Goal: Task Accomplishment & Management: Manage account settings

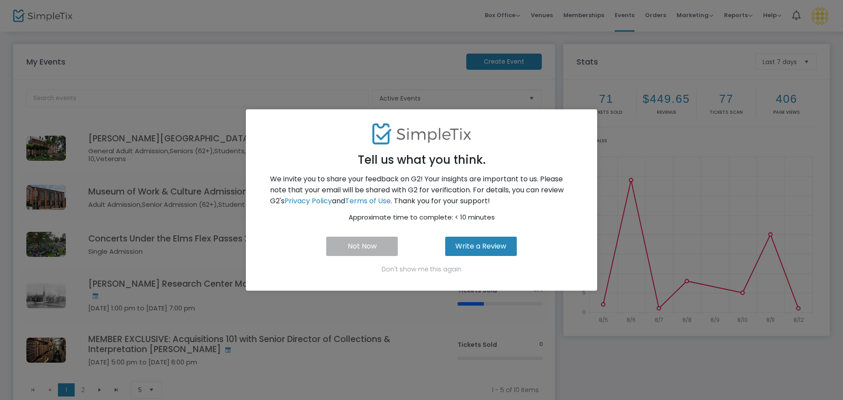
click at [369, 244] on button "Not Now" at bounding box center [362, 246] width 72 height 19
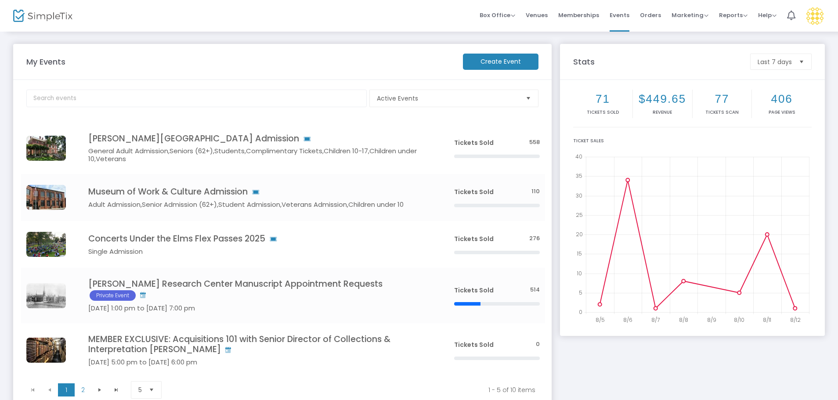
click at [63, 14] on img at bounding box center [42, 16] width 59 height 13
click at [14, 15] on img at bounding box center [42, 16] width 59 height 13
click at [499, 14] on span "Box Office" at bounding box center [497, 15] width 36 height 8
click at [514, 47] on li "Bookings" at bounding box center [510, 46] width 63 height 17
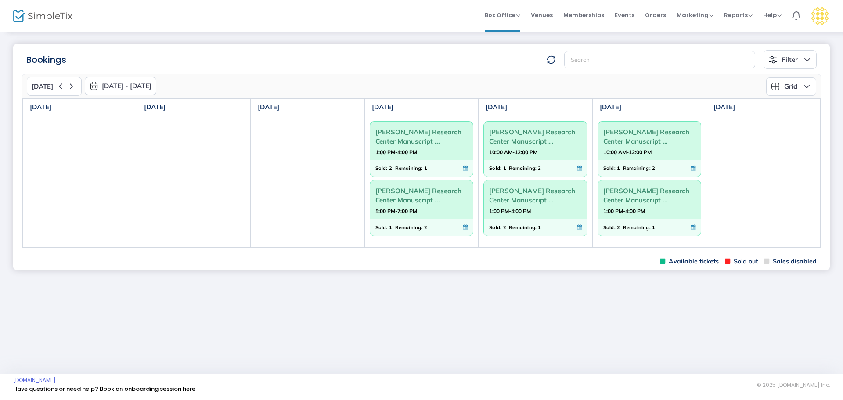
click at [803, 88] on button "Grid" at bounding box center [791, 86] width 50 height 18
click at [804, 139] on li "Days" at bounding box center [794, 142] width 57 height 17
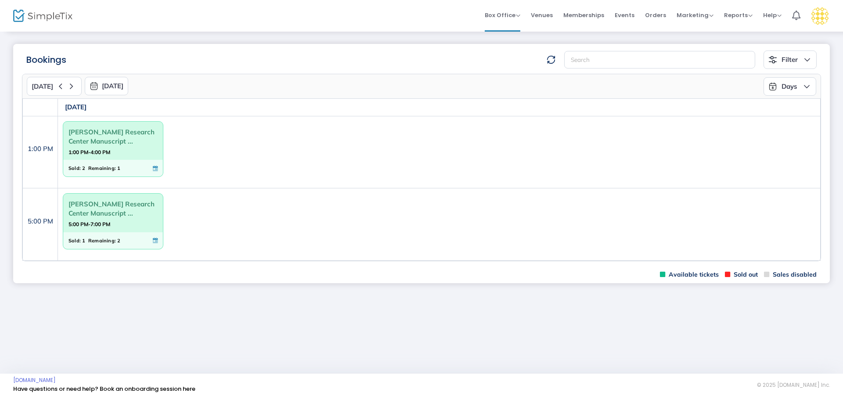
click at [788, 87] on button "Days" at bounding box center [790, 86] width 53 height 18
click at [791, 126] on li "Grid" at bounding box center [792, 125] width 57 height 17
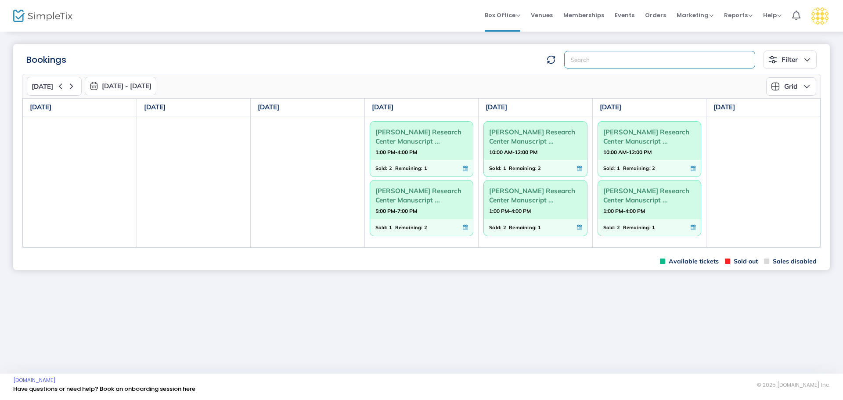
click at [606, 56] on input at bounding box center [659, 60] width 191 height 18
click at [502, 15] on span "Box Office" at bounding box center [503, 15] width 36 height 8
click at [537, 14] on span "Venues" at bounding box center [542, 15] width 22 height 22
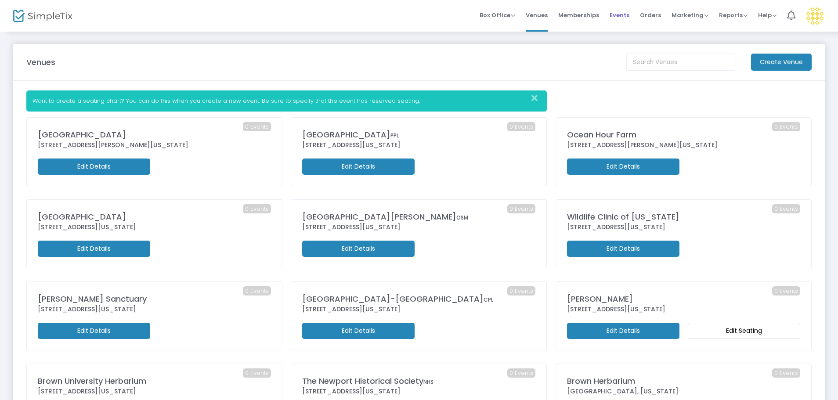
click at [623, 16] on span "Events" at bounding box center [619, 15] width 20 height 22
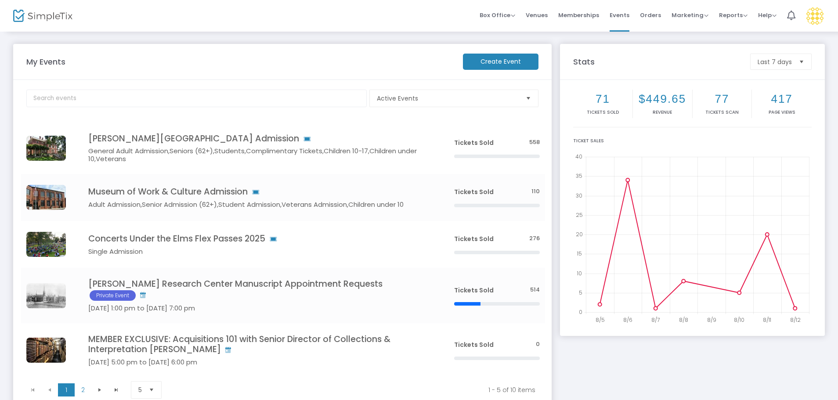
click at [646, 13] on span "Orders" at bounding box center [650, 15] width 21 height 22
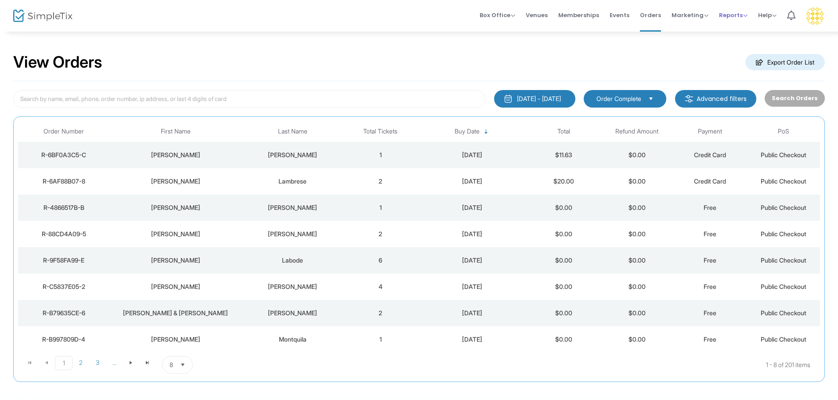
click at [728, 17] on span "Reports" at bounding box center [733, 15] width 29 height 8
click at [741, 46] on li "Sales Reports" at bounding box center [747, 46] width 57 height 17
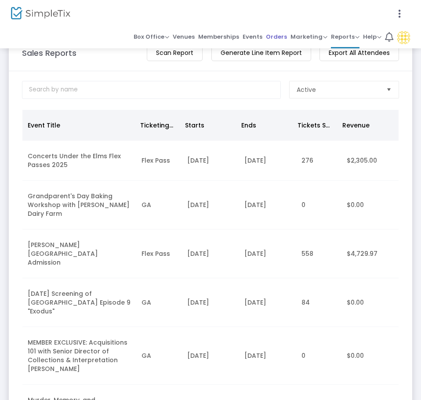
click at [282, 40] on span "Orders" at bounding box center [276, 36] width 21 height 13
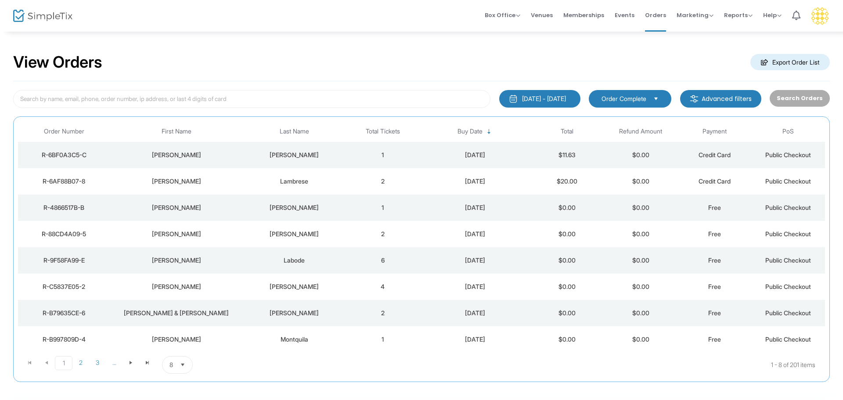
click at [703, 99] on div at bounding box center [421, 200] width 843 height 400
click at [698, 104] on m-button "Advanced filters" at bounding box center [720, 99] width 81 height 18
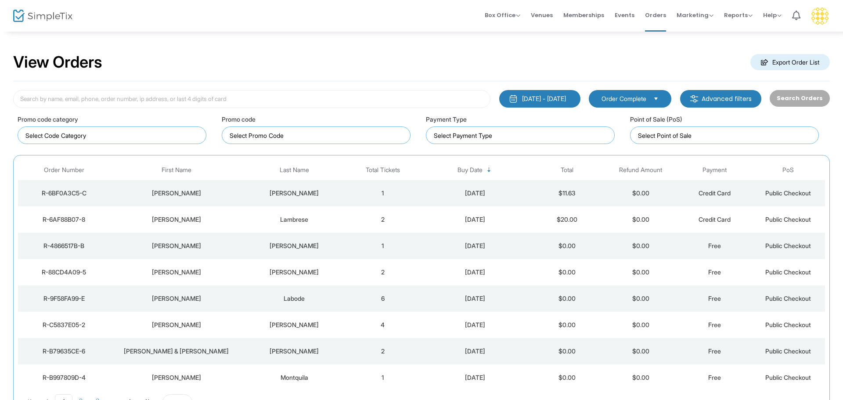
click at [696, 98] on img at bounding box center [694, 98] width 9 height 9
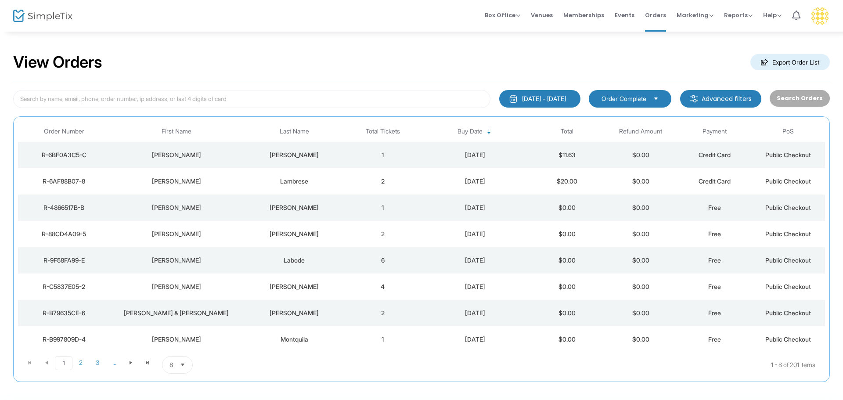
click at [627, 96] on span "Order Complete" at bounding box center [624, 98] width 45 height 9
click at [705, 97] on m-button "Advanced filters" at bounding box center [720, 99] width 81 height 18
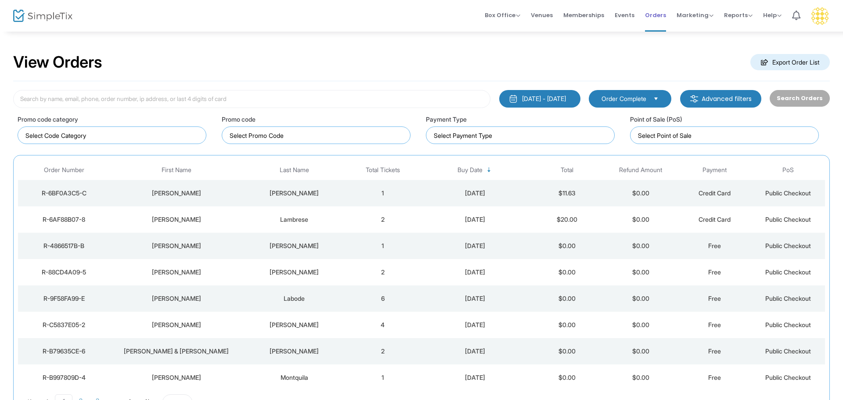
click at [660, 15] on span "Orders" at bounding box center [655, 15] width 21 height 22
click at [716, 103] on m-button "Advanced filters" at bounding box center [720, 99] width 81 height 18
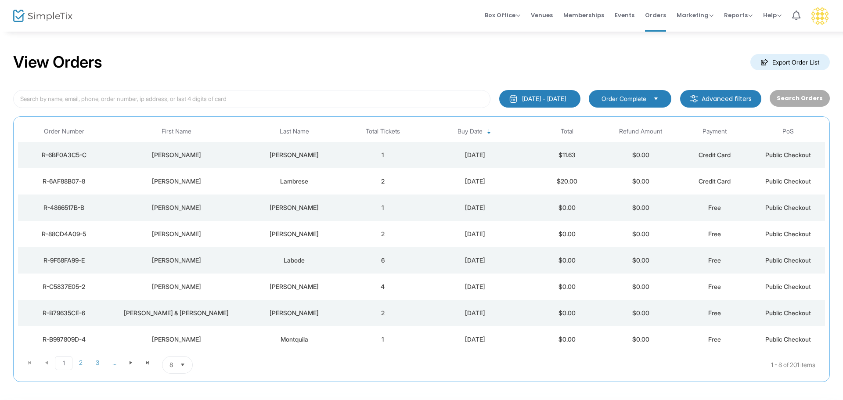
click at [715, 97] on m-button "Advanced filters" at bounding box center [720, 99] width 81 height 18
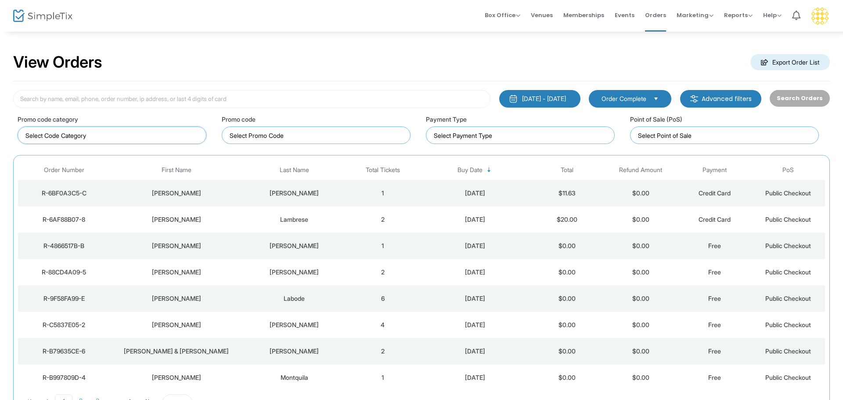
click at [129, 140] on kendo-taglist at bounding box center [112, 135] width 188 height 17
click at [277, 136] on input at bounding box center [318, 135] width 177 height 9
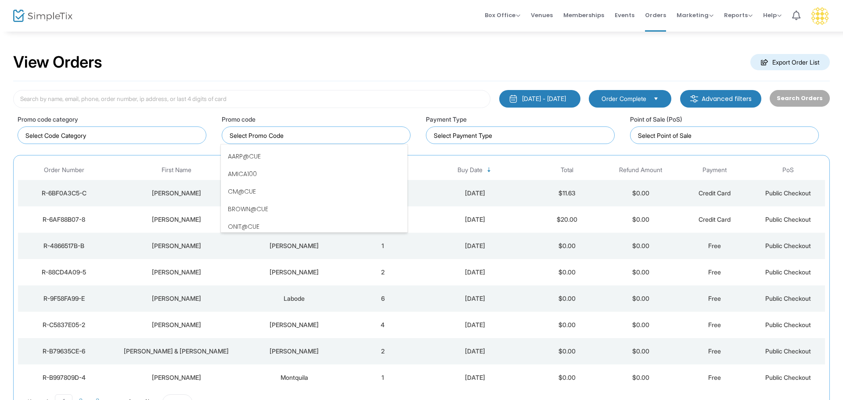
scroll to position [123, 0]
click at [403, 54] on div "View Orders Export Order List" at bounding box center [421, 62] width 817 height 37
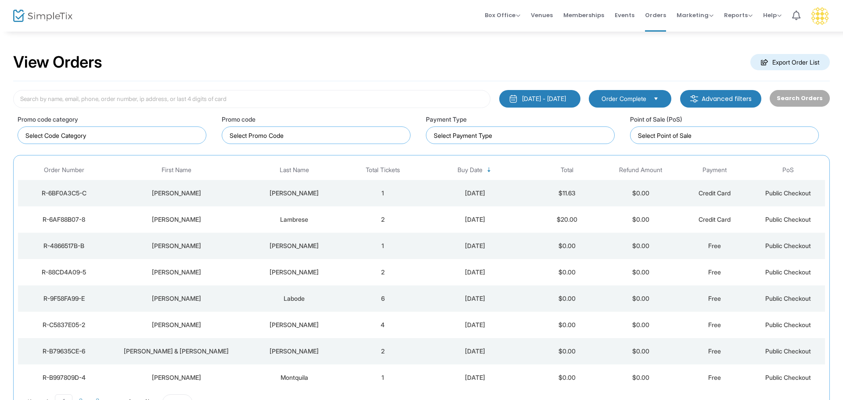
click at [648, 97] on span "Order Complete" at bounding box center [624, 99] width 52 height 10
click at [166, 71] on div "View Orders Export Order List" at bounding box center [421, 62] width 817 height 37
click at [502, 15] on span "Box Office" at bounding box center [503, 15] width 36 height 8
click at [517, 48] on li "Bookings" at bounding box center [516, 46] width 63 height 17
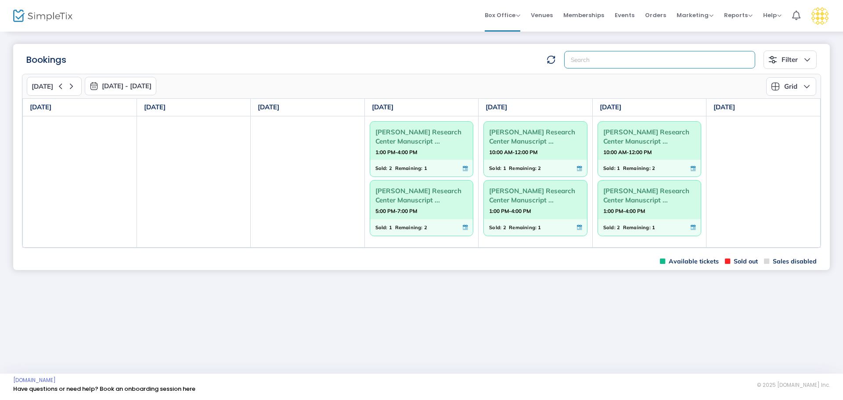
click at [645, 61] on input at bounding box center [659, 60] width 191 height 18
click at [769, 58] on img "button" at bounding box center [772, 59] width 9 height 9
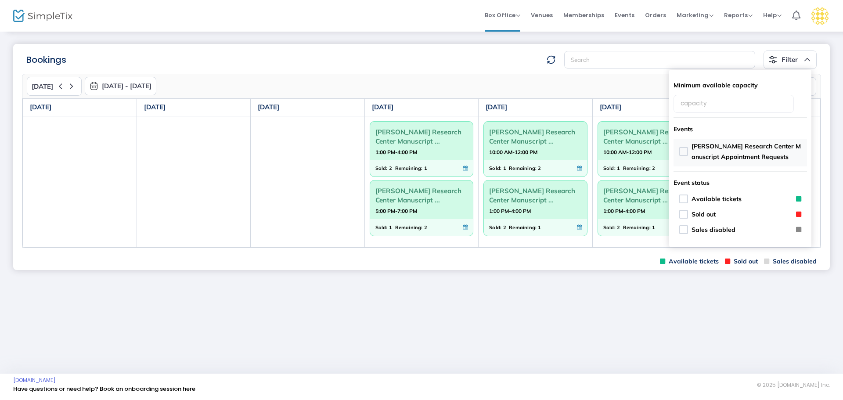
click at [759, 152] on span "[PERSON_NAME] Research Center Manuscript Appointment Requests" at bounding box center [747, 151] width 110 height 21
click at [684, 156] on input "[PERSON_NAME] Research Center Manuscript Appointment Requests" at bounding box center [683, 156] width 0 height 0
checkbox input "true"
click at [742, 288] on div "Bookings Filter Minimum available capacity Events [PERSON_NAME] Research Center…" at bounding box center [421, 202] width 843 height 343
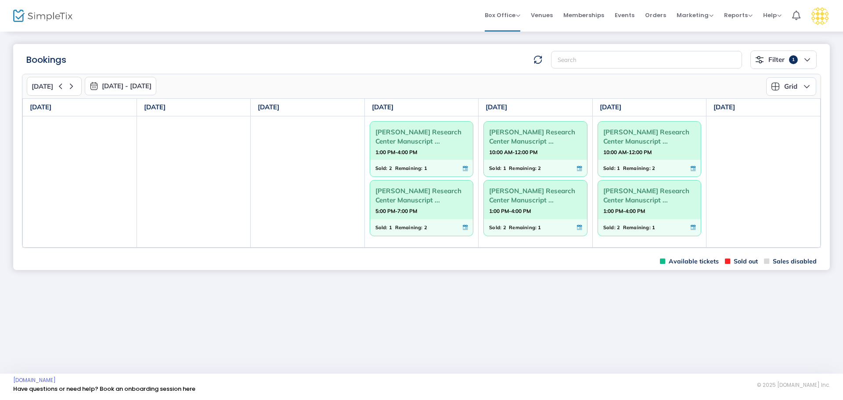
click at [535, 66] on div "Bookings Filter 1 Minimum available capacity Events [PERSON_NAME] Research Cent…" at bounding box center [421, 59] width 799 height 18
click at [534, 61] on img at bounding box center [537, 59] width 9 height 9
click at [799, 58] on button "Filter" at bounding box center [790, 59] width 53 height 18
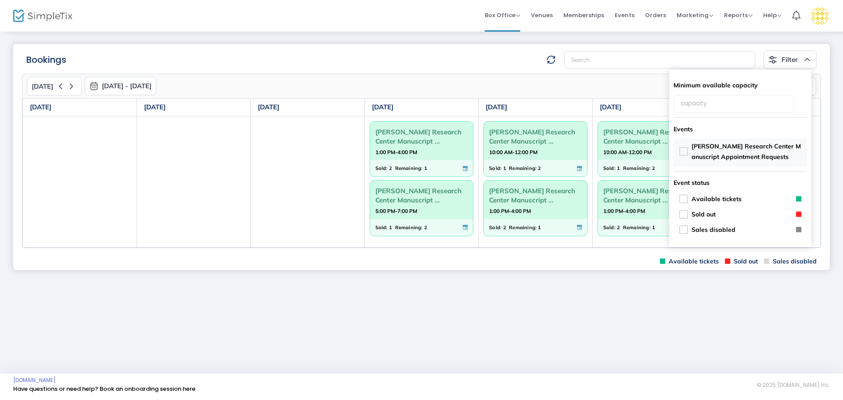
click at [674, 153] on mat-checkbox "[PERSON_NAME] Research Center Manuscript Appointment Requests" at bounding box center [740, 153] width 133 height 28
click at [681, 151] on span at bounding box center [683, 151] width 9 height 9
click at [683, 156] on input "[PERSON_NAME] Research Center Manuscript Appointment Requests" at bounding box center [683, 156] width 0 height 0
checkbox input "true"
click at [762, 81] on div "Minimum available capacity" at bounding box center [740, 95] width 133 height 43
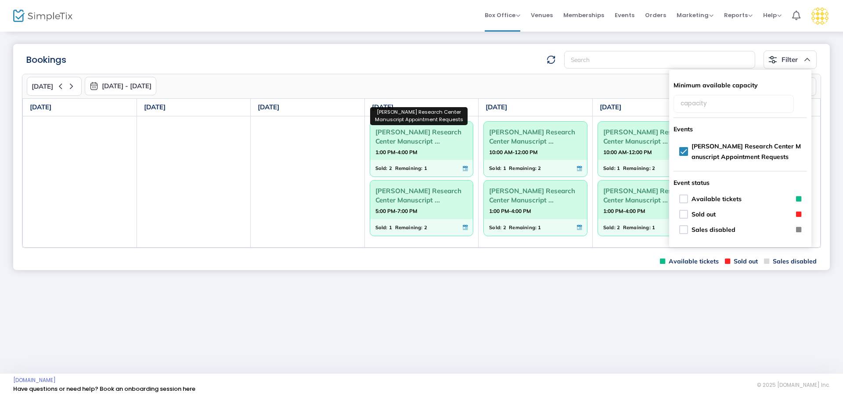
click at [409, 114] on th "[DATE]" at bounding box center [421, 108] width 114 height 18
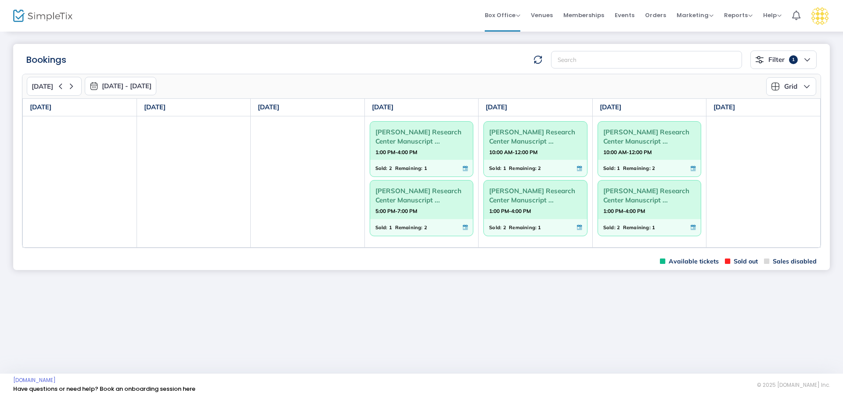
click at [789, 85] on button "Grid" at bounding box center [791, 86] width 50 height 18
click at [802, 108] on li "Monthly" at bounding box center [789, 108] width 57 height 17
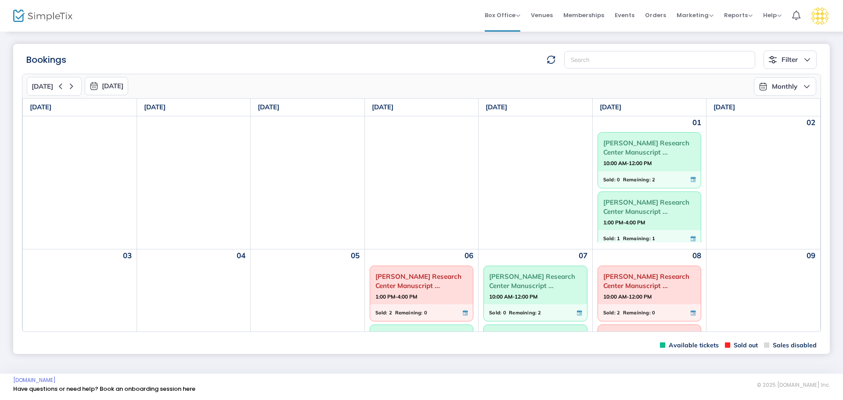
click at [773, 86] on button "Monthly" at bounding box center [785, 86] width 62 height 18
click at [772, 121] on li "Grid" at bounding box center [780, 125] width 62 height 17
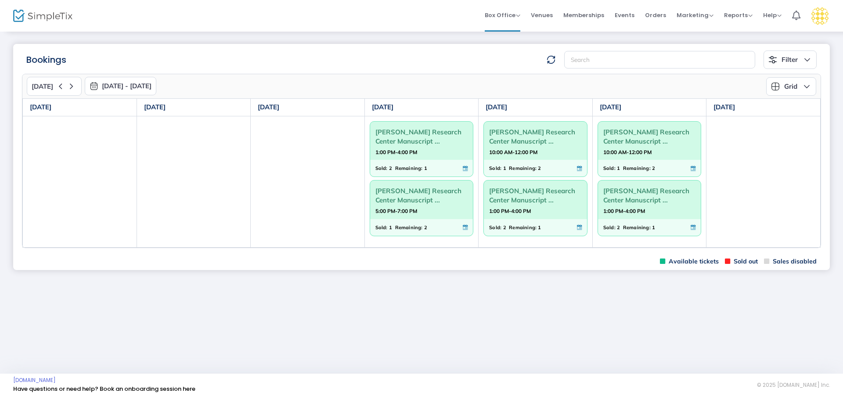
click at [784, 89] on button "Grid" at bounding box center [791, 86] width 50 height 18
click at [797, 144] on li "Days" at bounding box center [789, 142] width 57 height 17
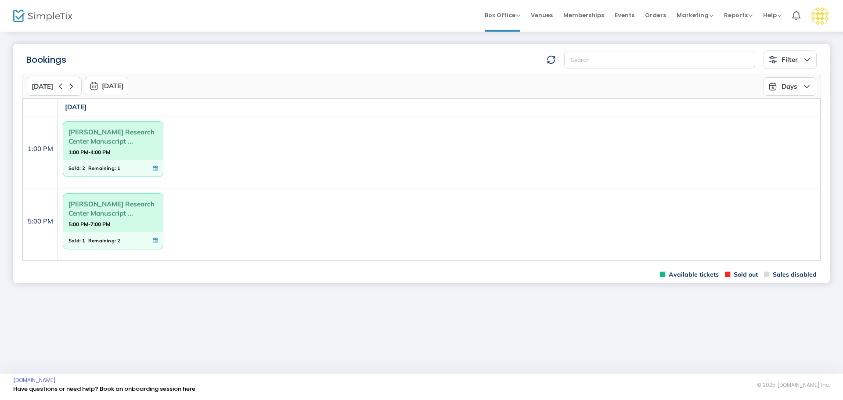
click at [796, 88] on button "Days" at bounding box center [790, 86] width 53 height 18
click at [795, 125] on li "Grid" at bounding box center [786, 125] width 57 height 17
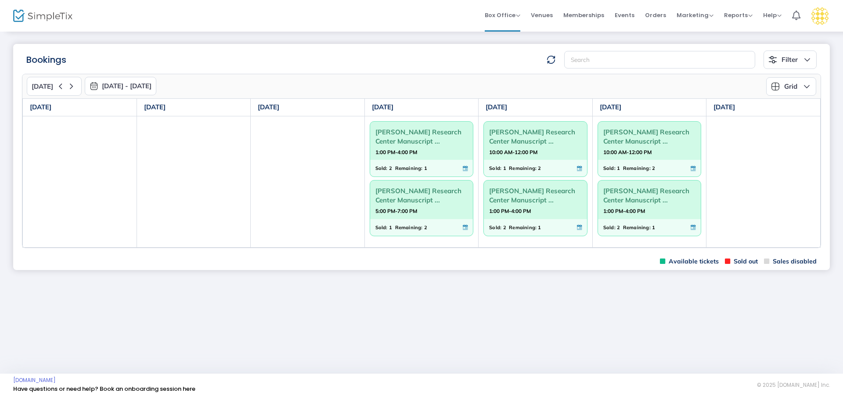
click at [788, 60] on button "Filter" at bounding box center [790, 59] width 53 height 18
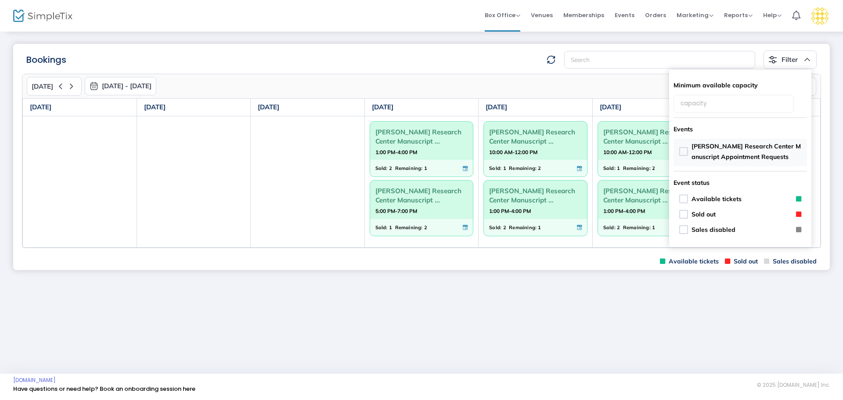
click at [710, 144] on span "[PERSON_NAME] Research Center Manuscript Appointment Requests" at bounding box center [747, 151] width 110 height 21
click at [684, 156] on input "[PERSON_NAME] Research Center Manuscript Appointment Requests" at bounding box center [683, 156] width 0 height 0
checkbox input "true"
click at [622, 87] on div "Grid Monthly Grid Days" at bounding box center [619, 86] width 395 height 18
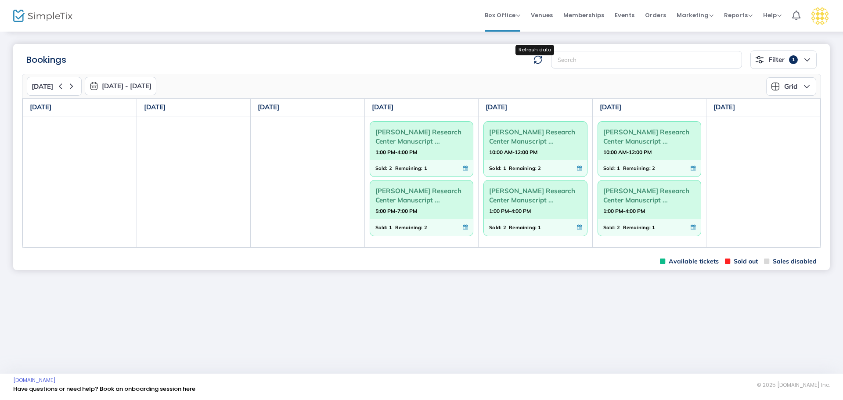
click at [537, 62] on img at bounding box center [537, 59] width 9 height 9
click at [584, 61] on input at bounding box center [659, 60] width 191 height 18
click at [68, 86] on icon at bounding box center [71, 86] width 11 height 11
click at [420, 141] on span "[PERSON_NAME] Research Center Manuscript ..." at bounding box center [421, 136] width 93 height 23
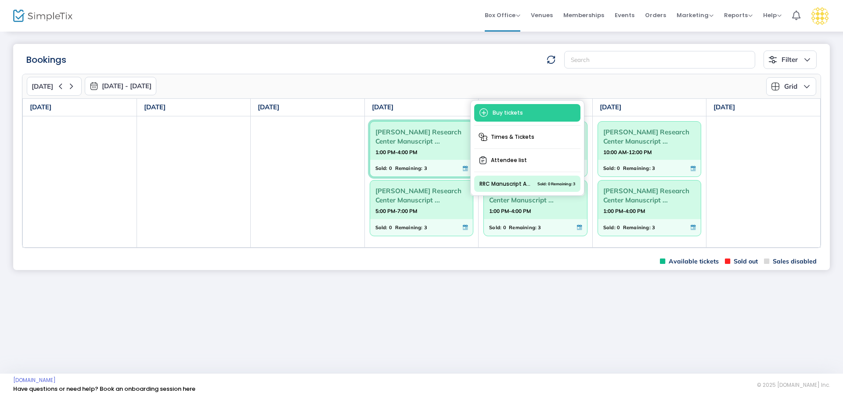
click at [530, 184] on span "RRC Manuscript Appointment Request Sold: 0 Remaining: 3" at bounding box center [527, 184] width 96 height 8
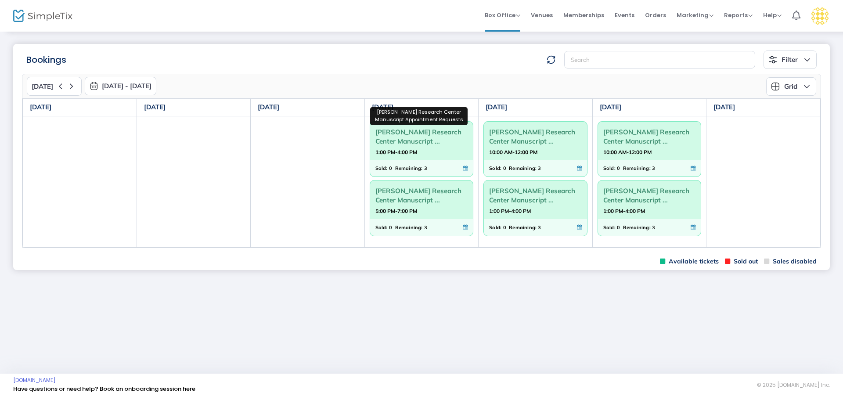
click at [413, 141] on span "[PERSON_NAME] Research Center Manuscript ..." at bounding box center [421, 136] width 93 height 23
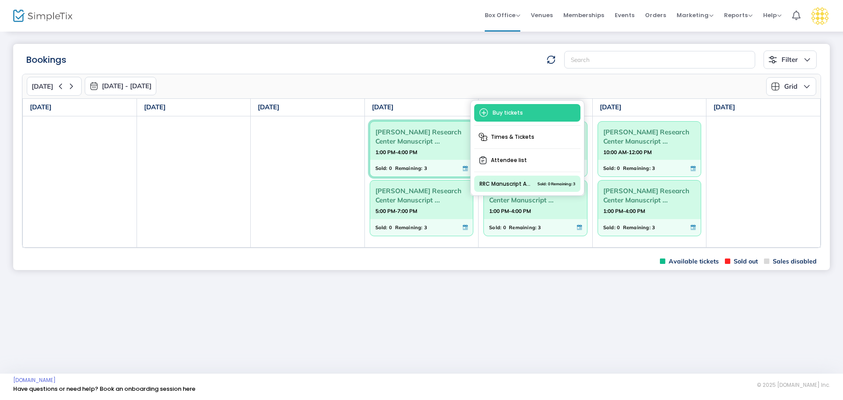
click at [400, 134] on span "[PERSON_NAME] Research Center Manuscript ..." at bounding box center [421, 136] width 93 height 23
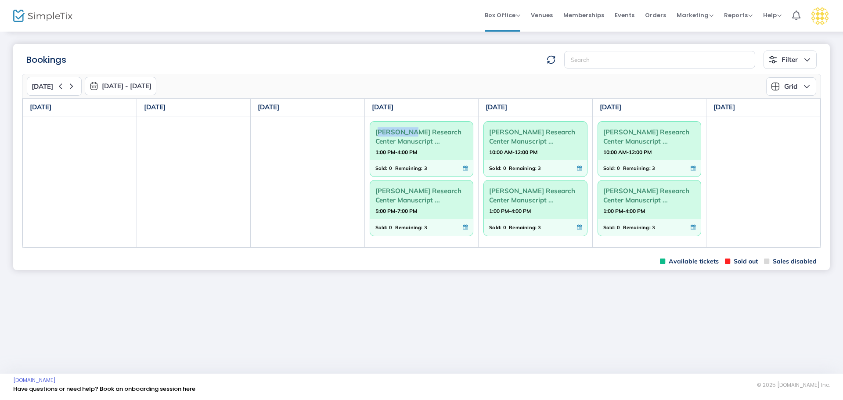
click at [400, 134] on span "[PERSON_NAME] Research Center Manuscript ..." at bounding box center [421, 136] width 93 height 23
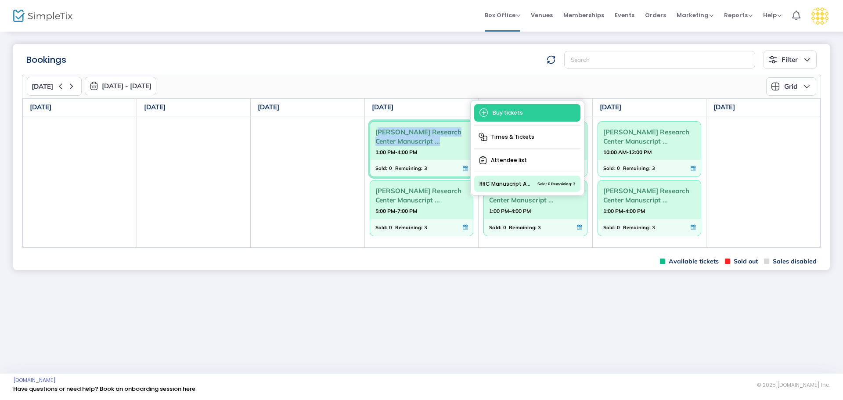
click at [400, 134] on span "[PERSON_NAME] Research Center Manuscript ..." at bounding box center [421, 136] width 93 height 23
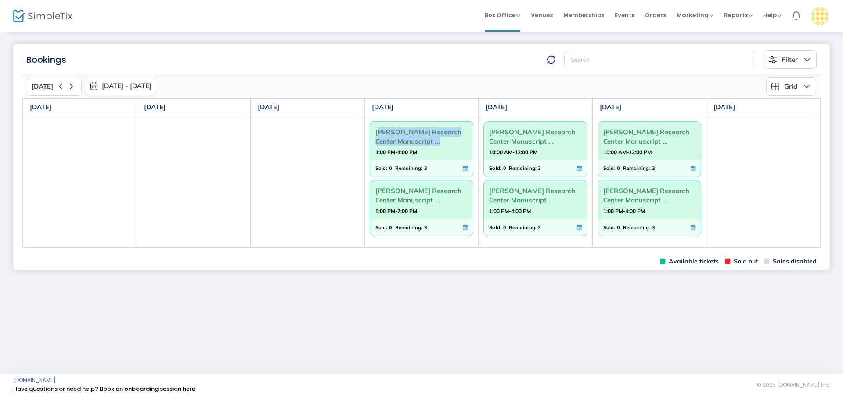
click at [400, 134] on span "[PERSON_NAME] Research Center Manuscript ..." at bounding box center [421, 136] width 93 height 23
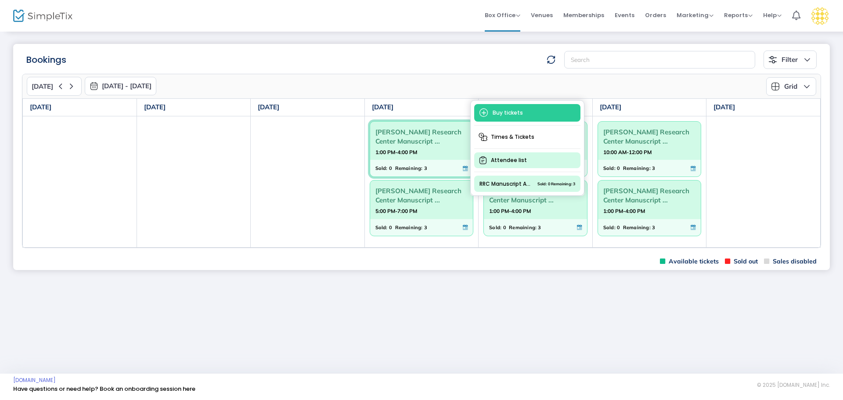
click at [515, 160] on span "Attendee list" at bounding box center [527, 160] width 106 height 16
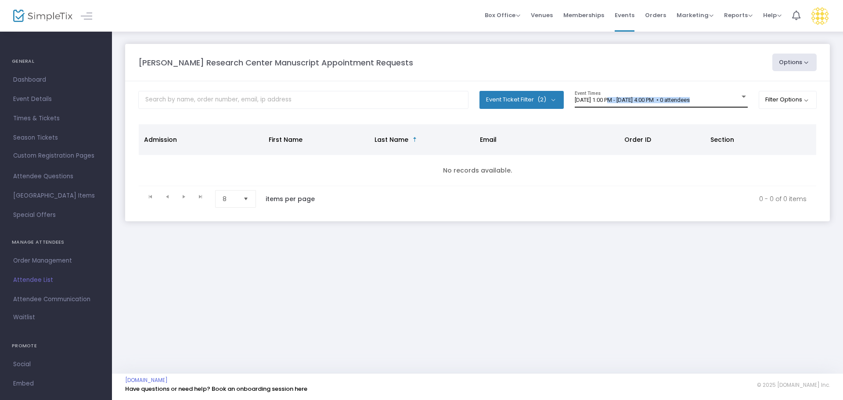
click at [606, 104] on div "[DATE] 1:00 PM - [DATE] 4:00 PM • 0 attendees Event Times" at bounding box center [661, 99] width 173 height 17
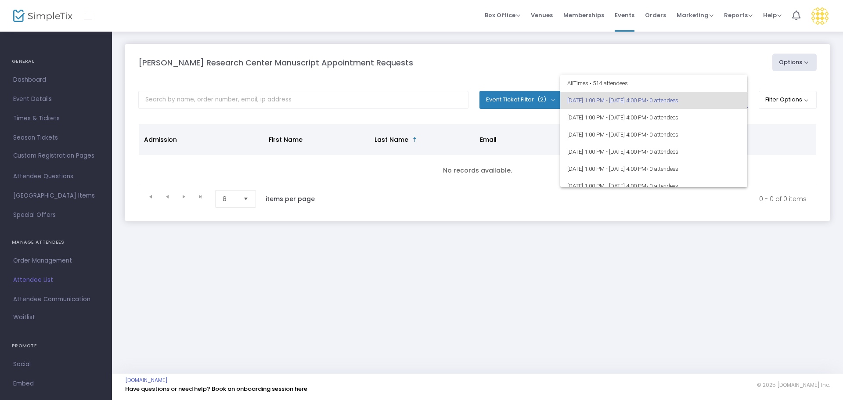
click at [782, 104] on div at bounding box center [421, 200] width 843 height 400
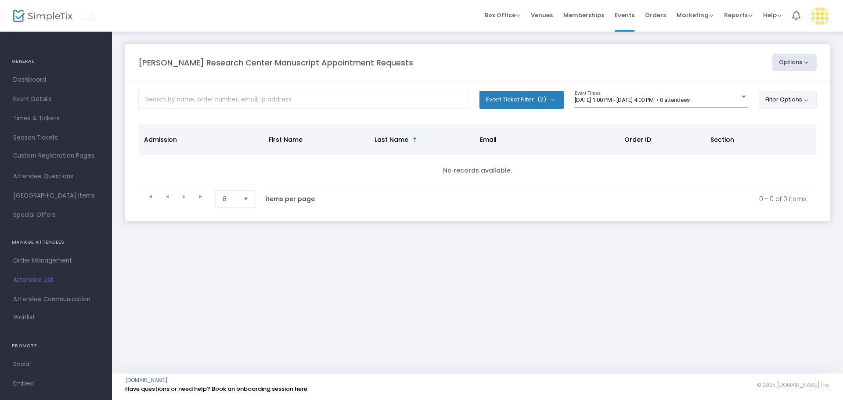
click at [781, 98] on button "Filter Options" at bounding box center [788, 100] width 58 height 18
click at [690, 121] on span at bounding box center [694, 125] width 11 height 11
click at [601, 99] on span at bounding box center [657, 100] width 165 height 7
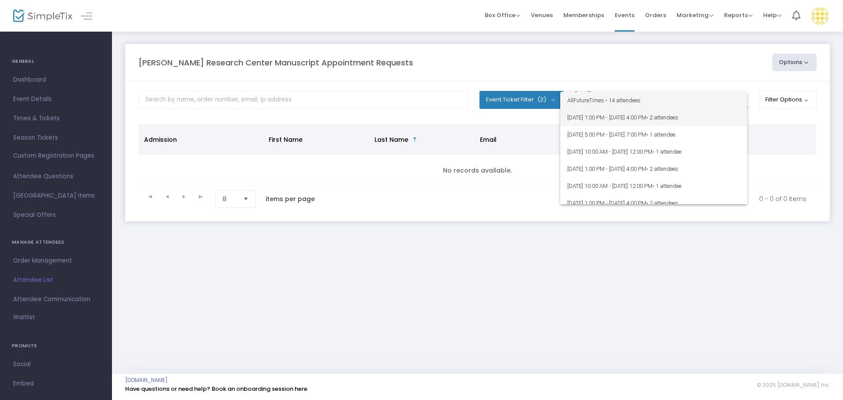
click at [638, 120] on span "[DATE] 1:00 PM - [DATE] 4:00 PM • 2 attendees" at bounding box center [653, 117] width 173 height 17
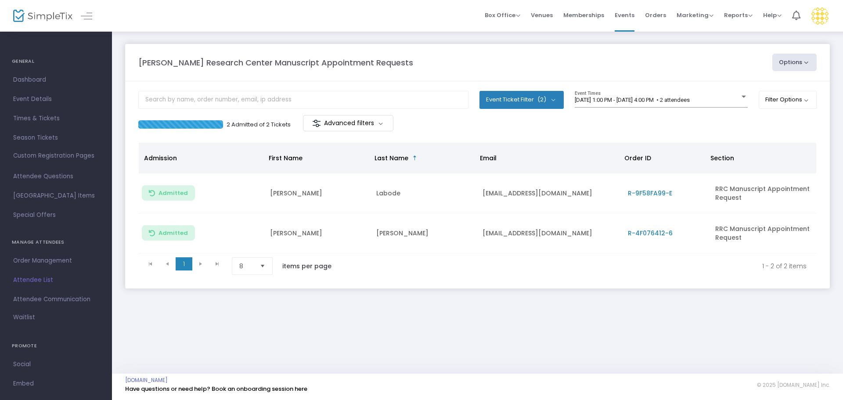
click at [40, 279] on span "Attendee List" at bounding box center [56, 279] width 86 height 11
